Goal: Information Seeking & Learning: Learn about a topic

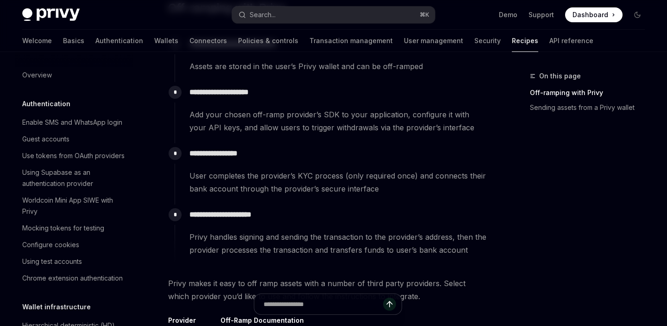
scroll to position [725, 0]
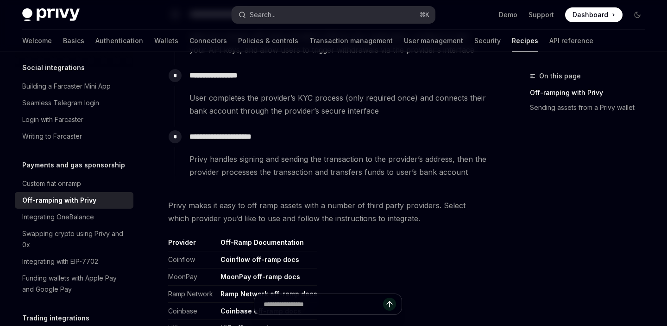
scroll to position [309, 0]
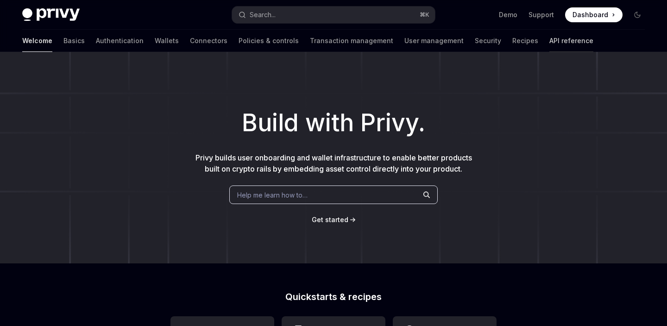
click at [549, 44] on link "API reference" at bounding box center [571, 41] width 44 height 22
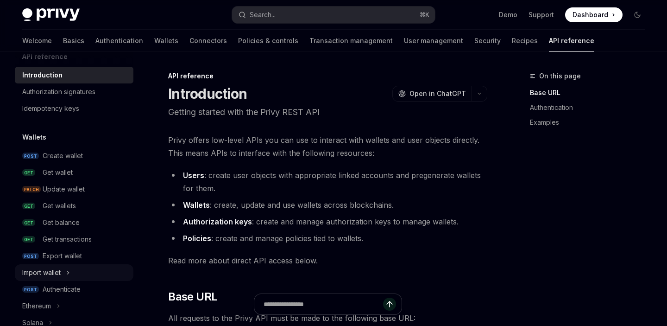
scroll to position [27, 0]
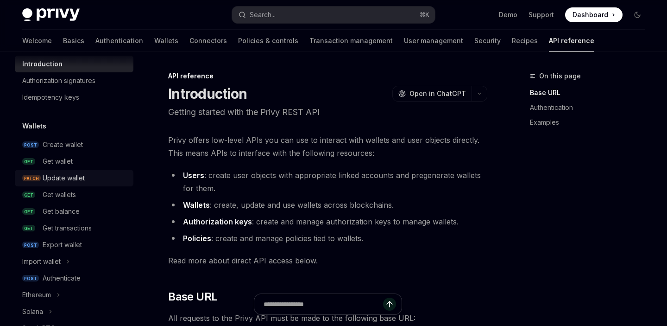
click at [75, 174] on div "Update wallet" at bounding box center [64, 177] width 42 height 11
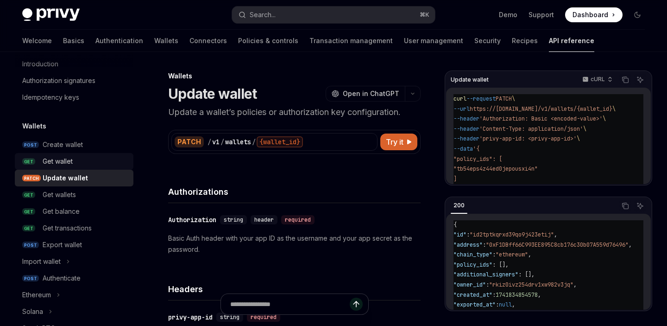
click at [78, 160] on div "Get wallet" at bounding box center [85, 161] width 85 height 11
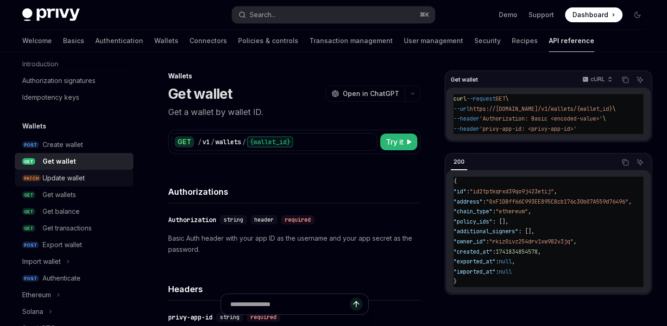
scroll to position [129, 0]
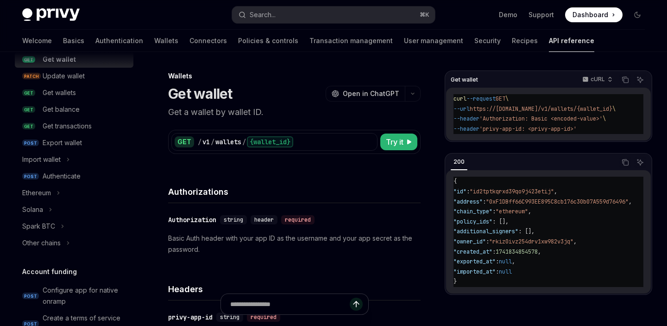
click at [378, 138] on div "GET / v1 / wallets / {wallet_id} Try it" at bounding box center [294, 142] width 246 height 18
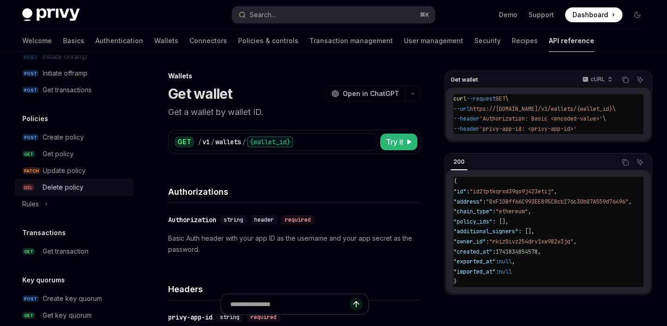
scroll to position [648, 0]
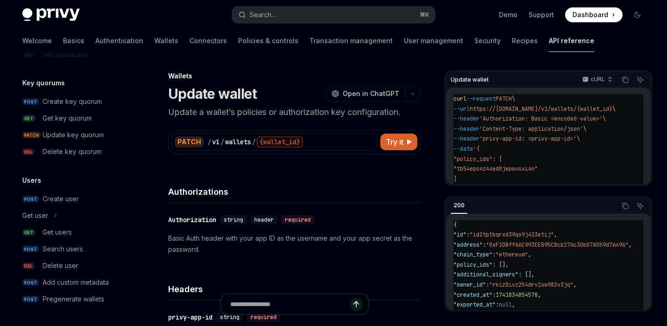
scroll to position [16, 0]
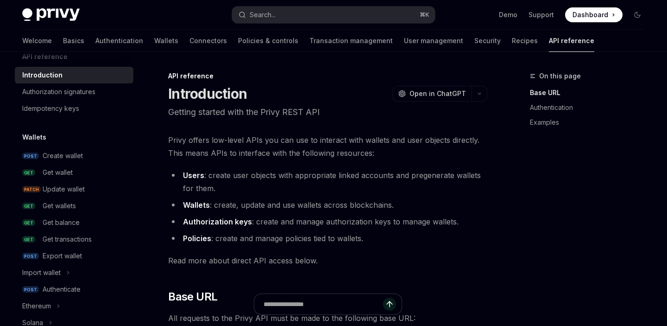
type textarea "*"
